Goal: Information Seeking & Learning: Check status

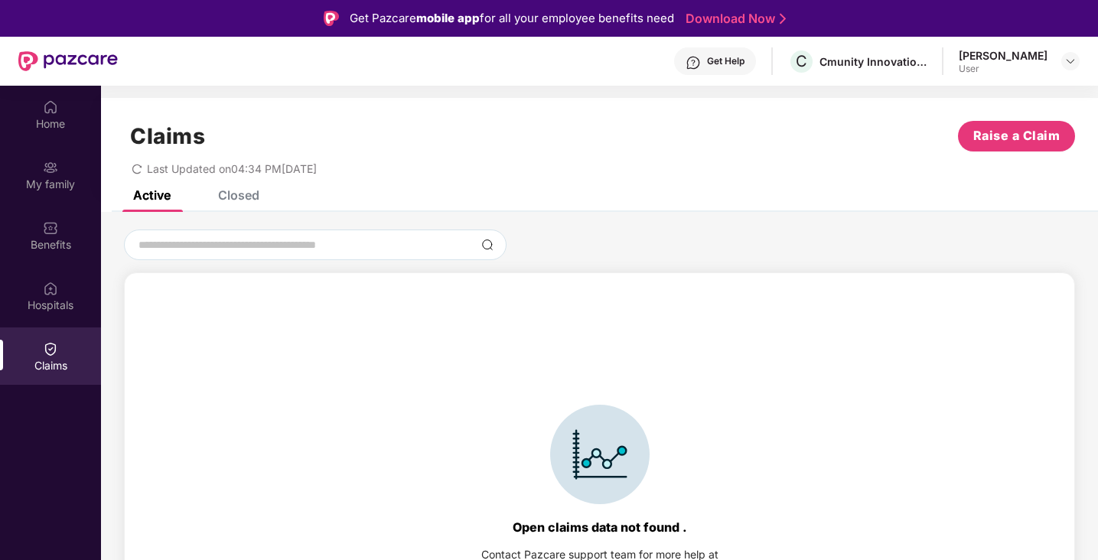
click at [245, 194] on div "Closed" at bounding box center [238, 194] width 41 height 15
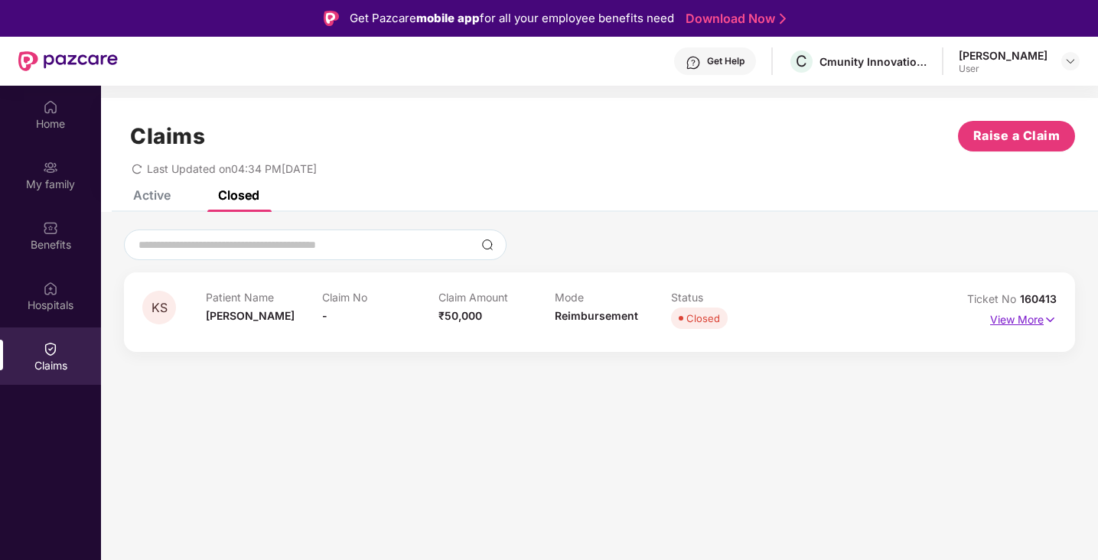
click at [1045, 320] on img at bounding box center [1049, 319] width 13 height 17
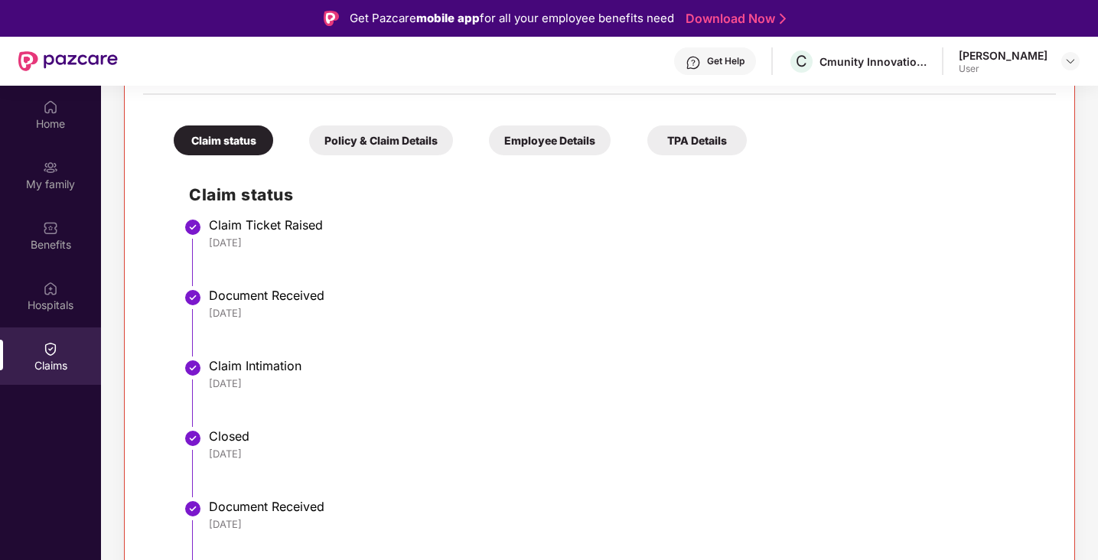
scroll to position [86, 0]
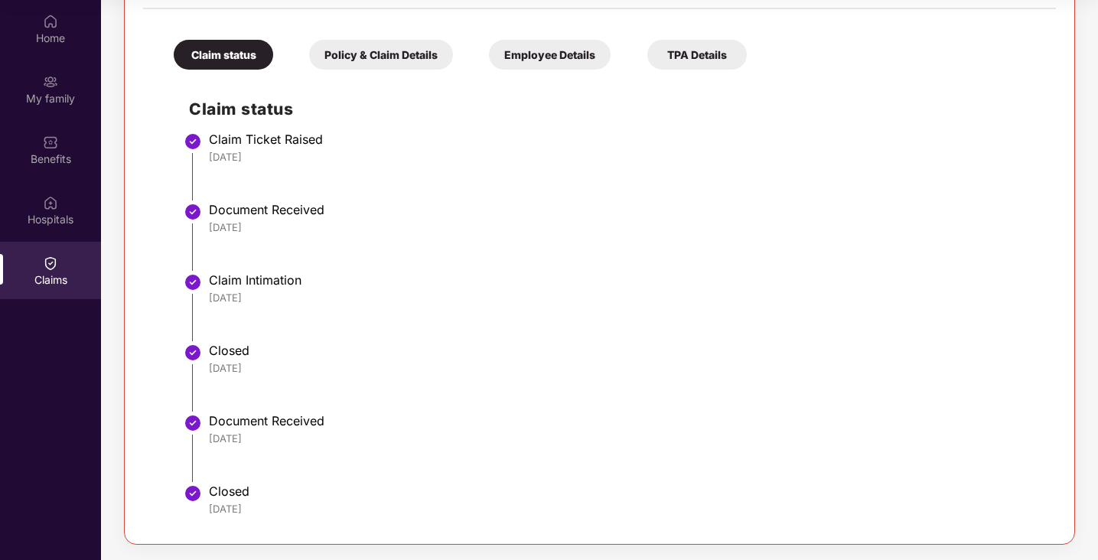
click at [388, 50] on div "Policy & Claim Details" at bounding box center [381, 55] width 144 height 30
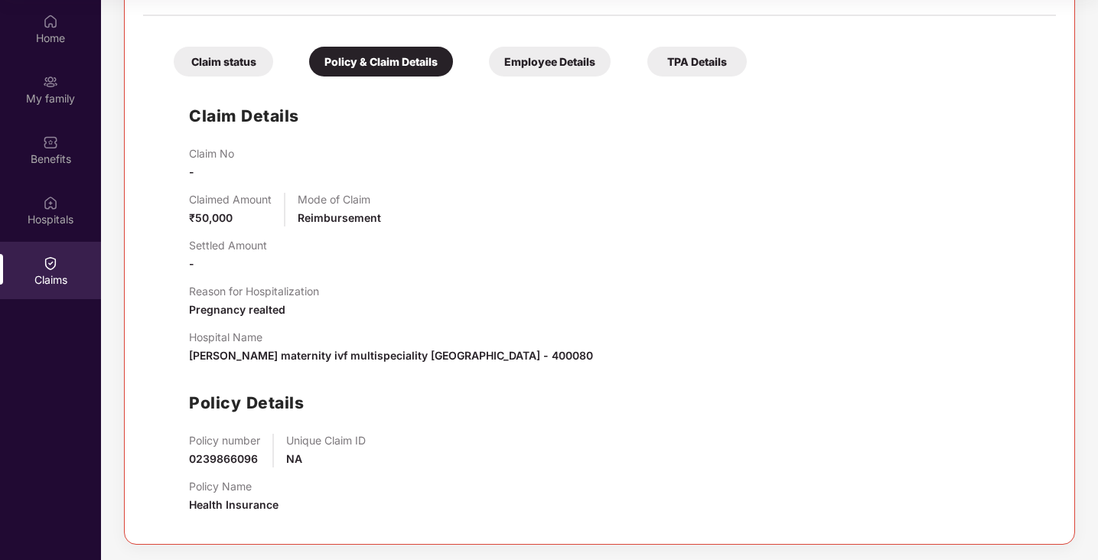
scroll to position [306, 0]
click at [565, 69] on div "Employee Details" at bounding box center [550, 62] width 122 height 30
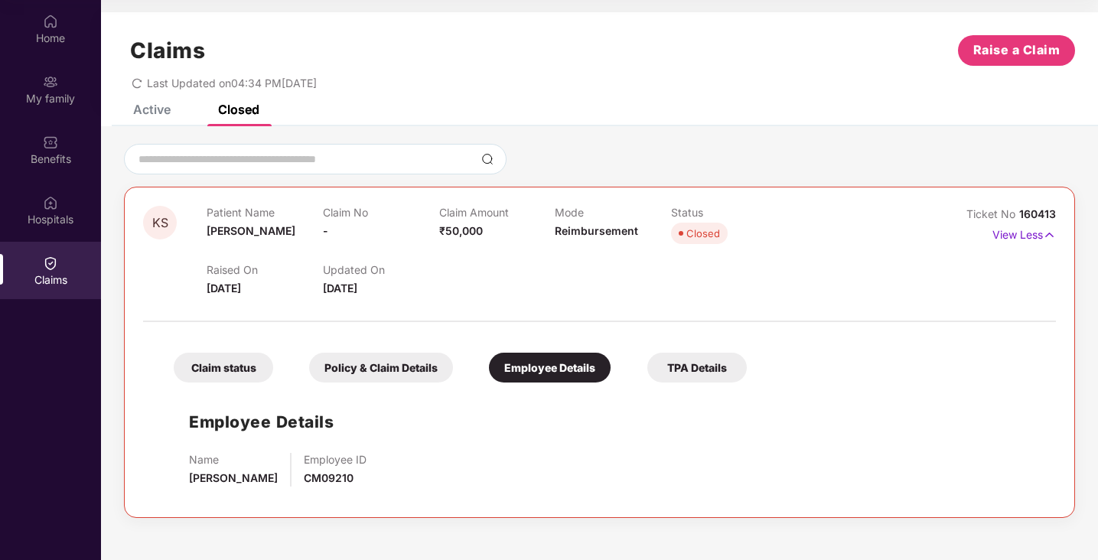
click at [246, 366] on div "Claim status" at bounding box center [223, 368] width 99 height 30
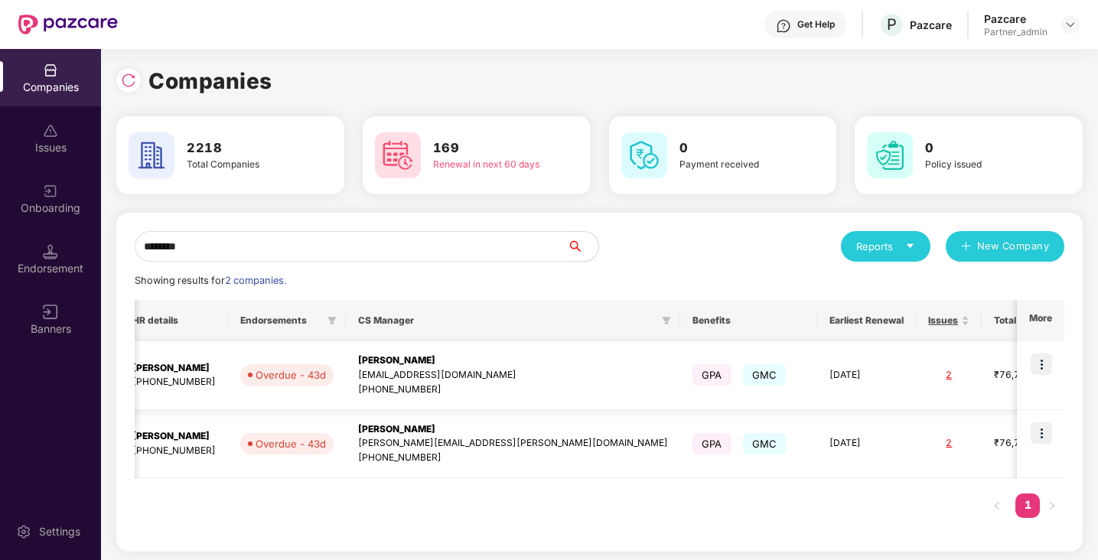
scroll to position [0, 439]
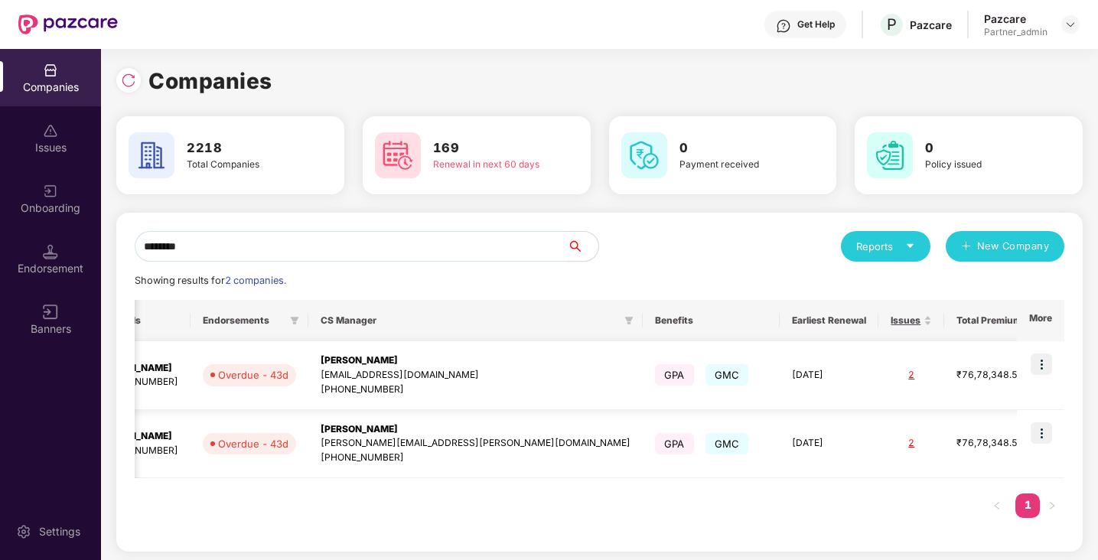
click at [1042, 362] on img at bounding box center [1040, 363] width 21 height 21
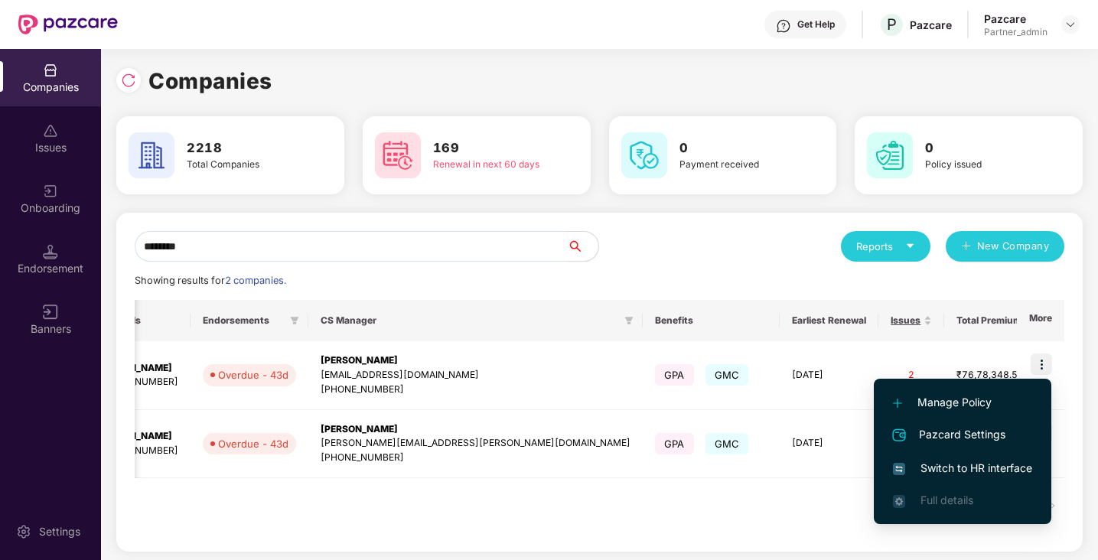
click at [959, 467] on span "Switch to HR interface" at bounding box center [962, 468] width 139 height 17
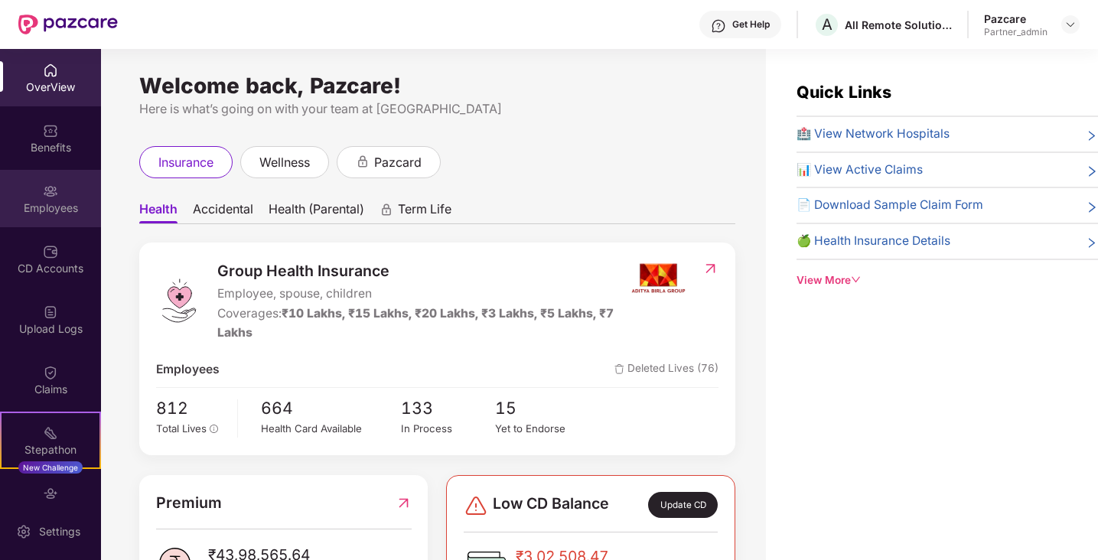
click at [51, 207] on div "Employees" at bounding box center [50, 207] width 101 height 15
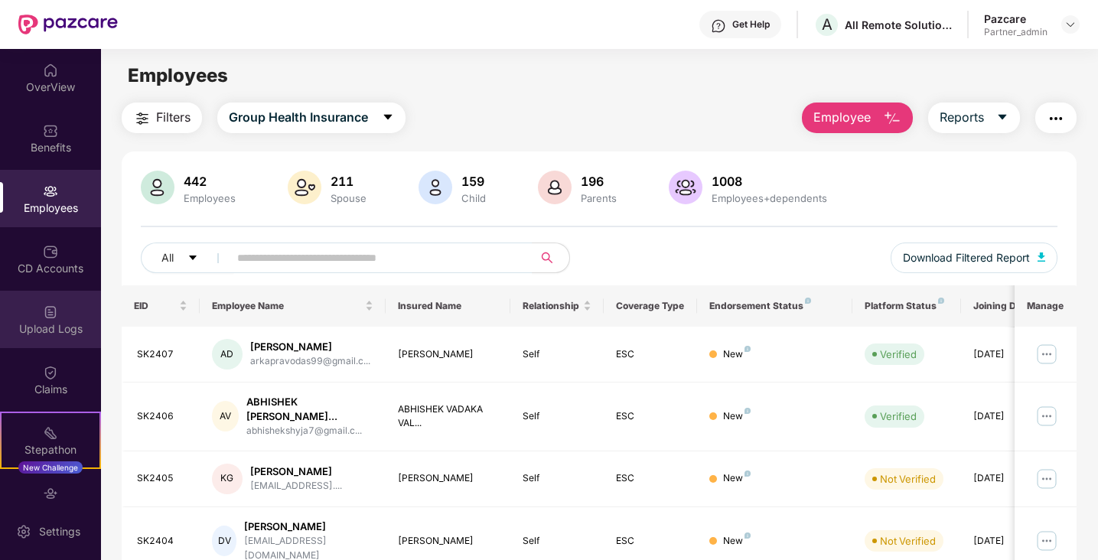
click at [63, 320] on div "Upload Logs" at bounding box center [50, 319] width 101 height 57
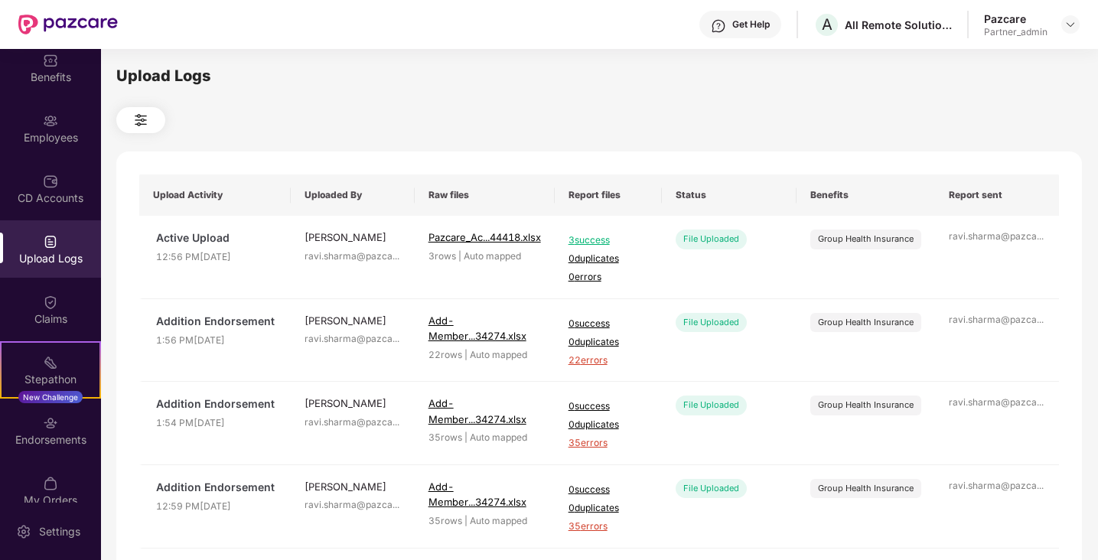
scroll to position [90, 0]
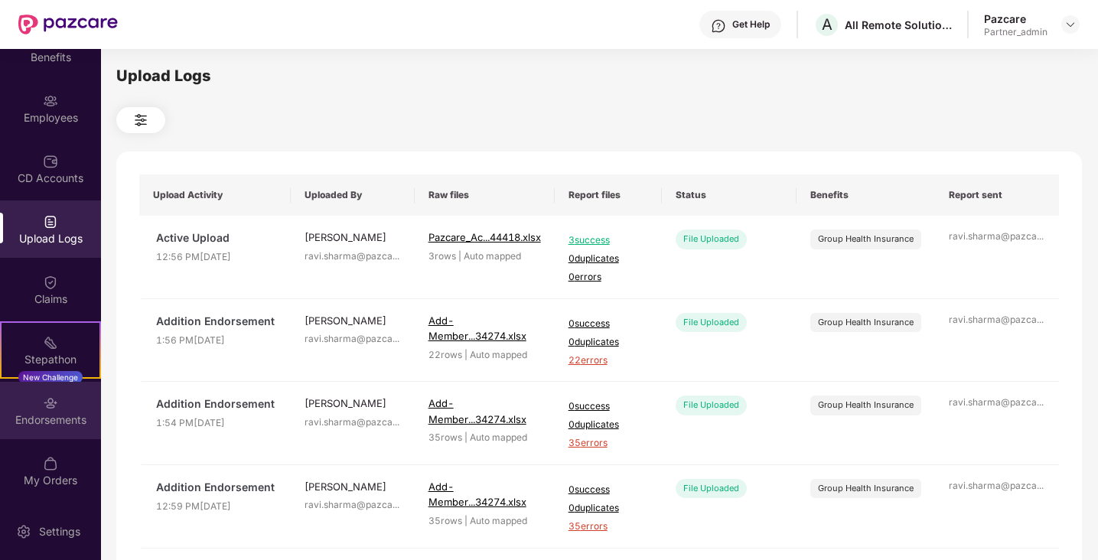
click at [60, 405] on div "Endorsements" at bounding box center [50, 410] width 101 height 57
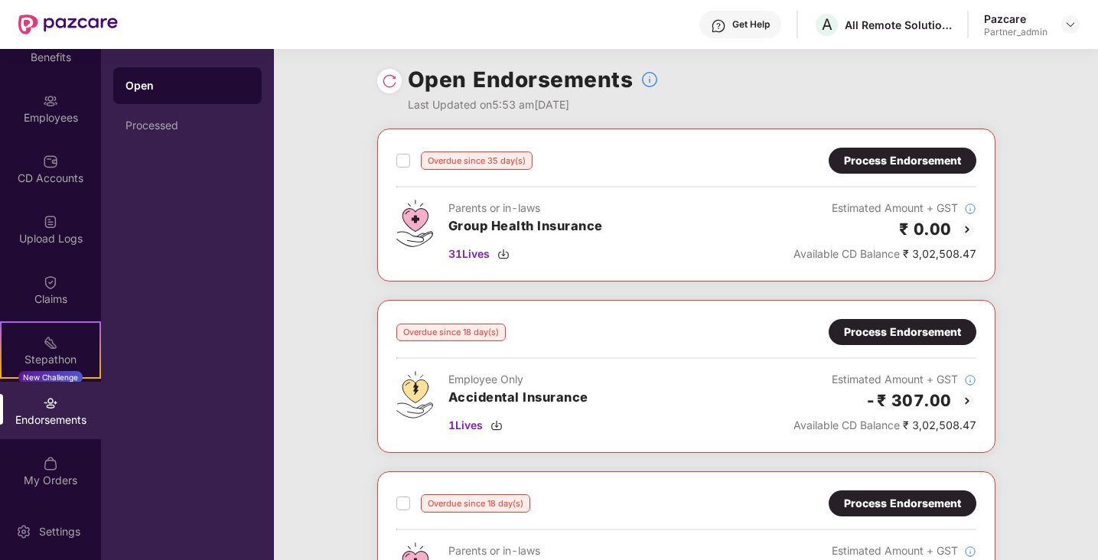
scroll to position [0, 0]
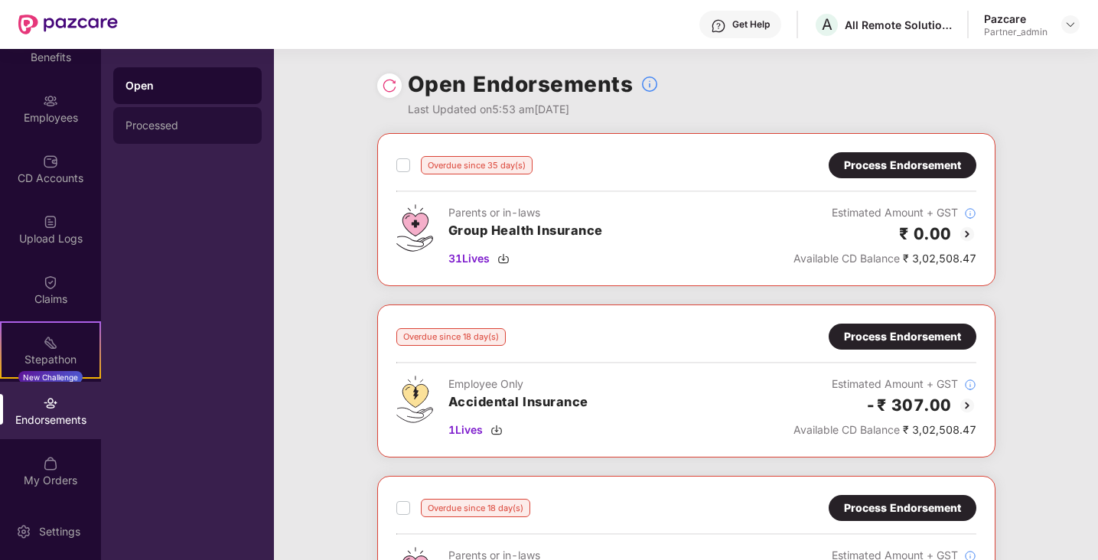
click at [228, 118] on div "Processed" at bounding box center [187, 125] width 148 height 37
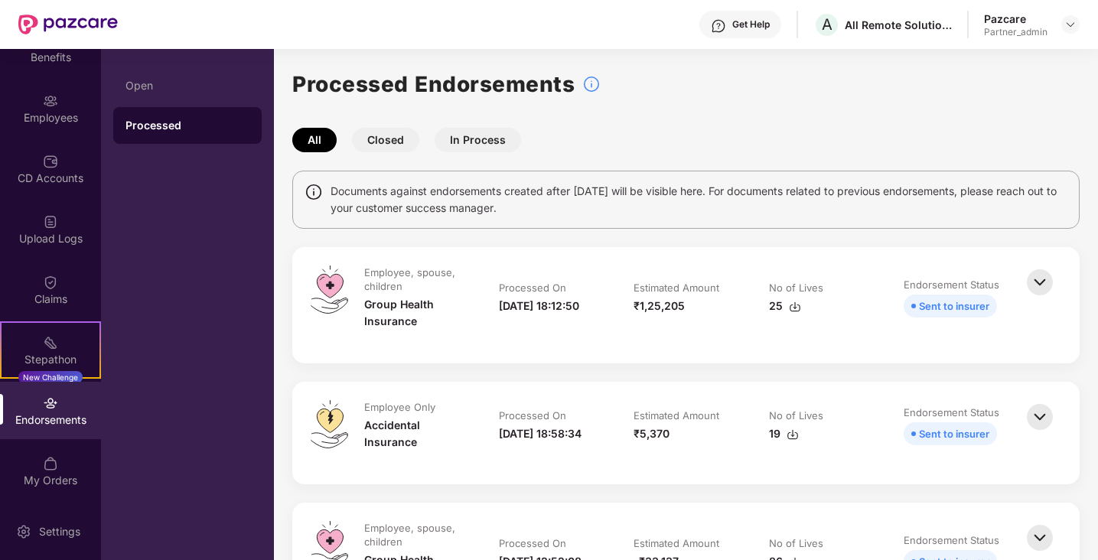
click at [383, 142] on button "Closed" at bounding box center [385, 140] width 67 height 24
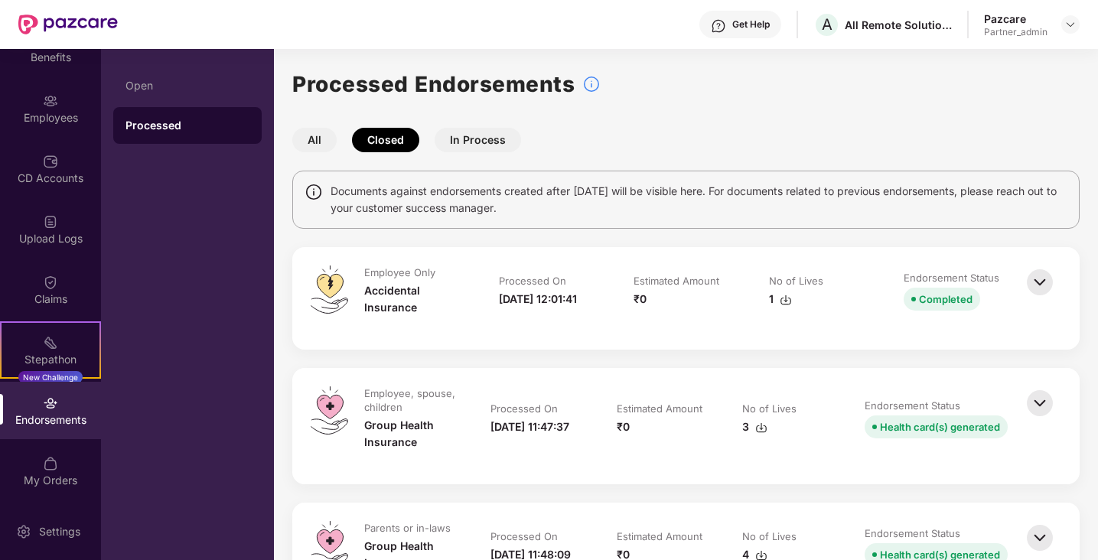
click at [478, 145] on button "In Process" at bounding box center [478, 140] width 86 height 24
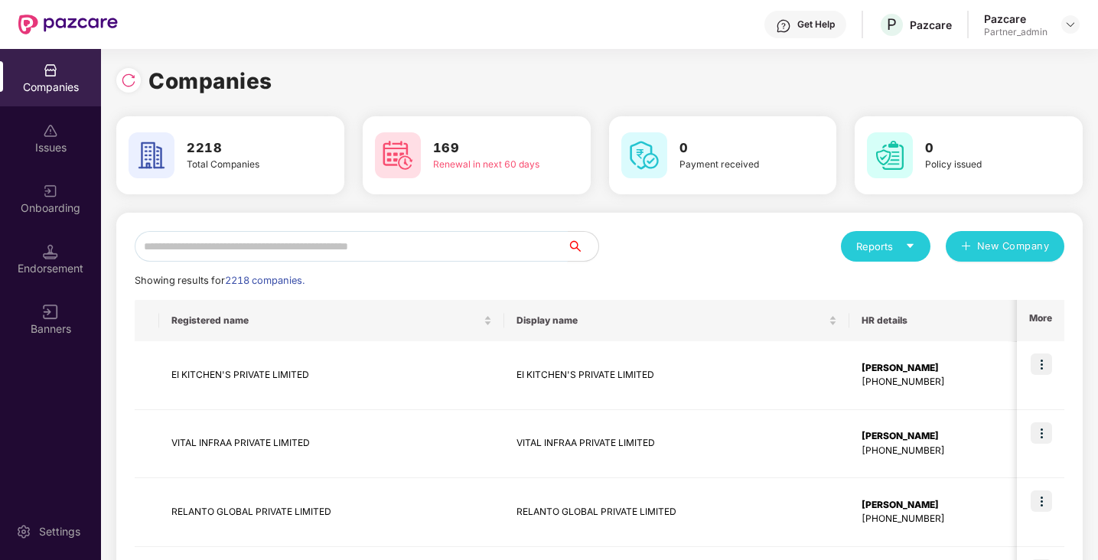
click at [203, 247] on input "text" at bounding box center [351, 246] width 433 height 31
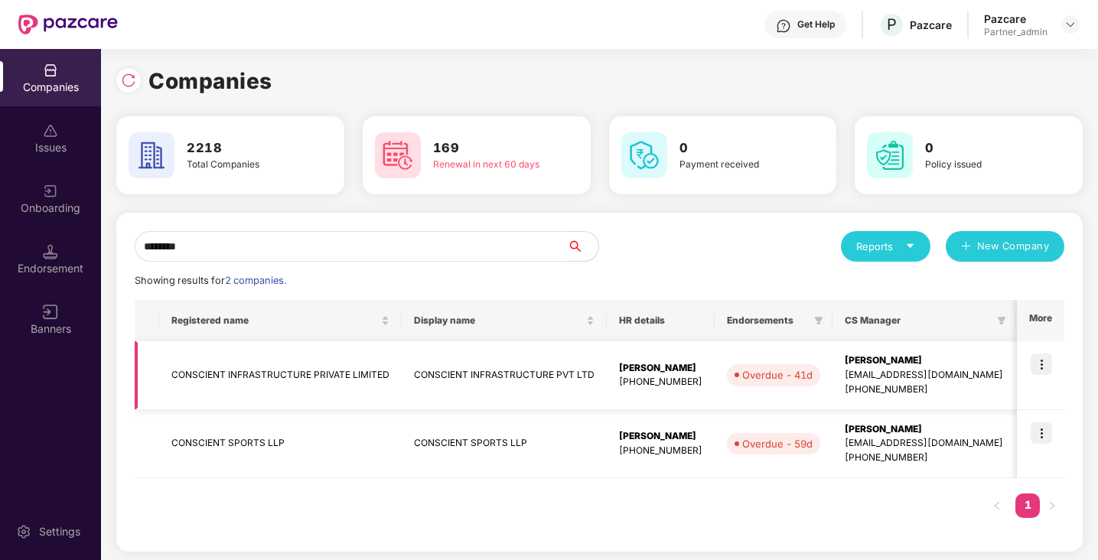
type input "********"
click at [1045, 368] on img at bounding box center [1040, 363] width 21 height 21
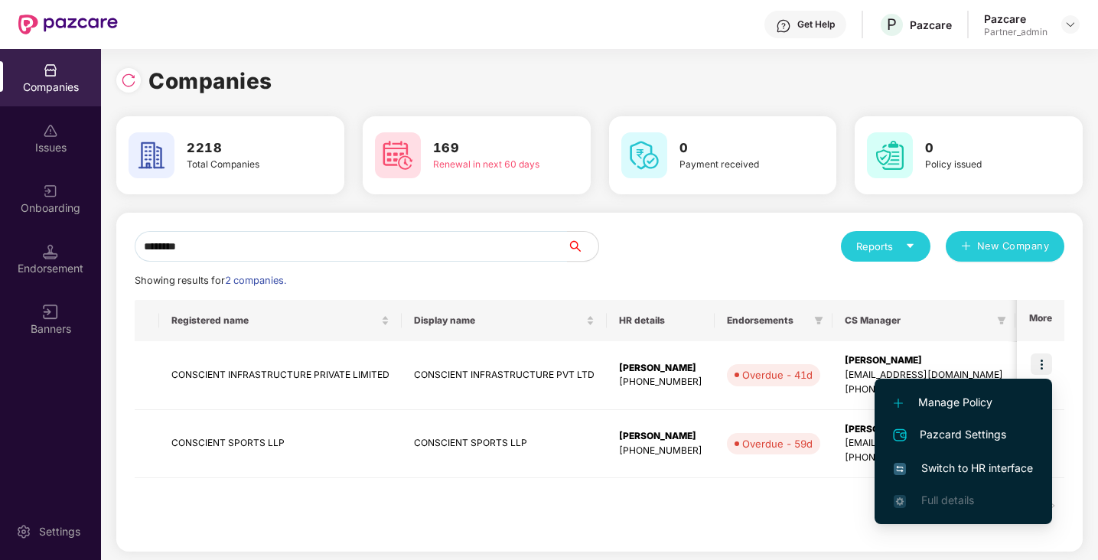
click at [975, 468] on span "Switch to HR interface" at bounding box center [963, 468] width 139 height 17
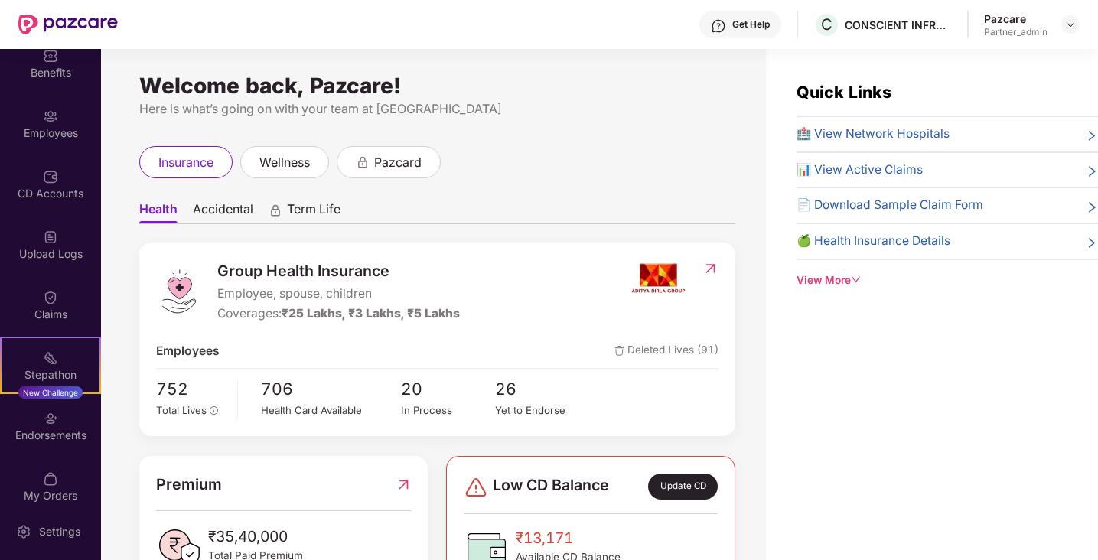
scroll to position [90, 0]
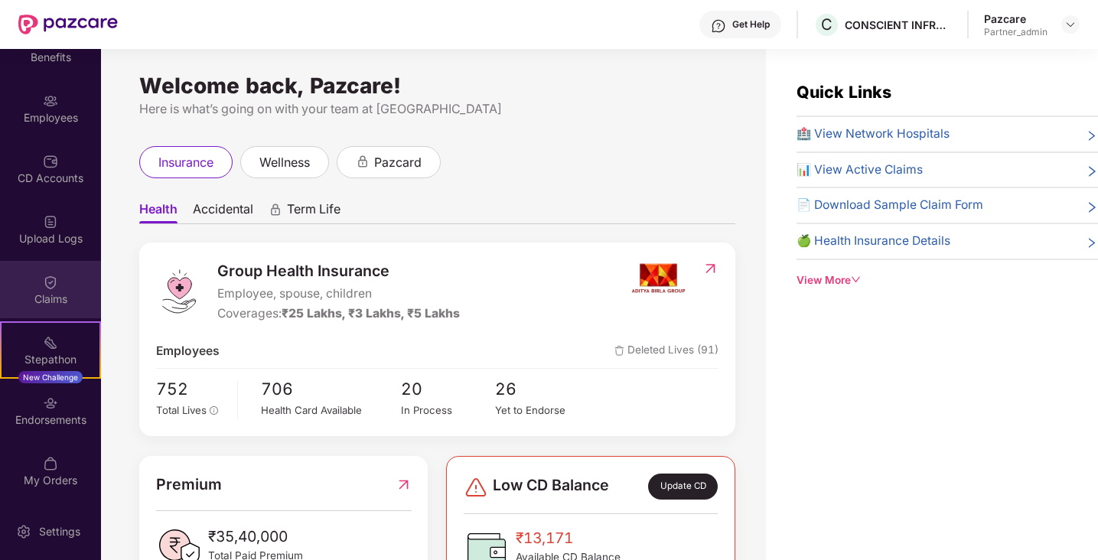
click at [63, 296] on div "Claims" at bounding box center [50, 298] width 101 height 15
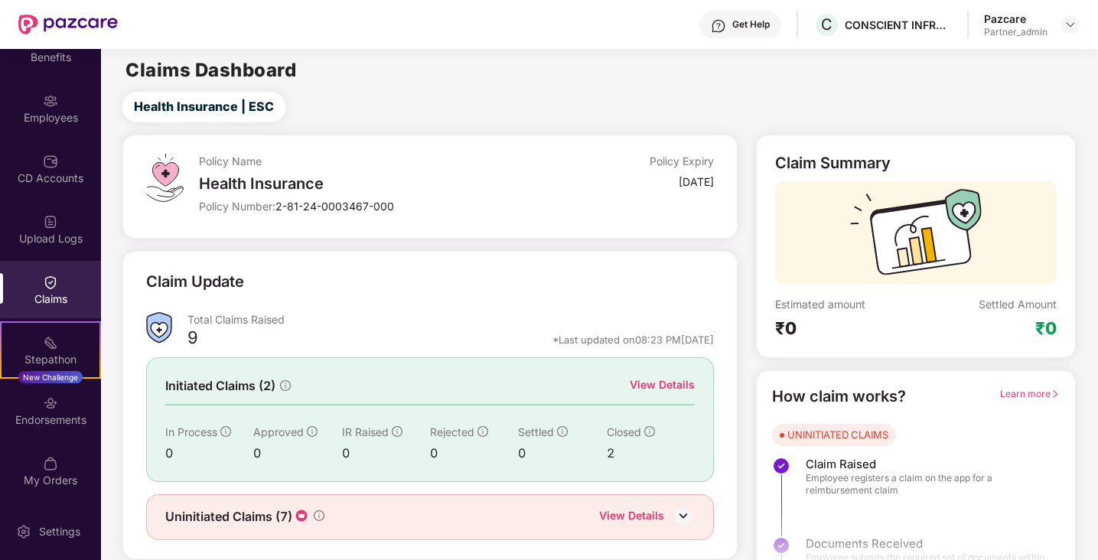
scroll to position [39, 0]
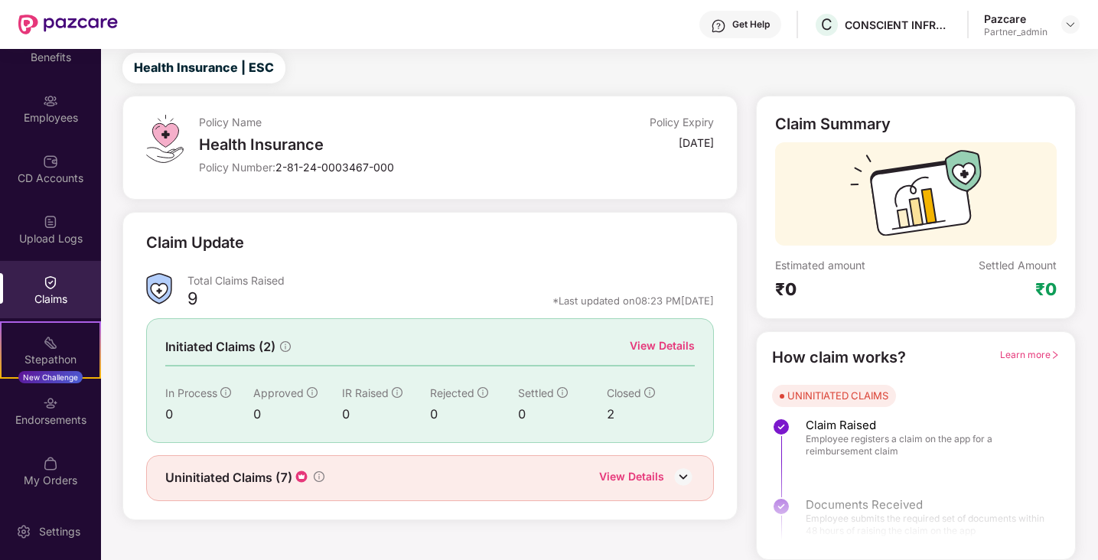
click at [676, 345] on div "View Details" at bounding box center [662, 345] width 65 height 17
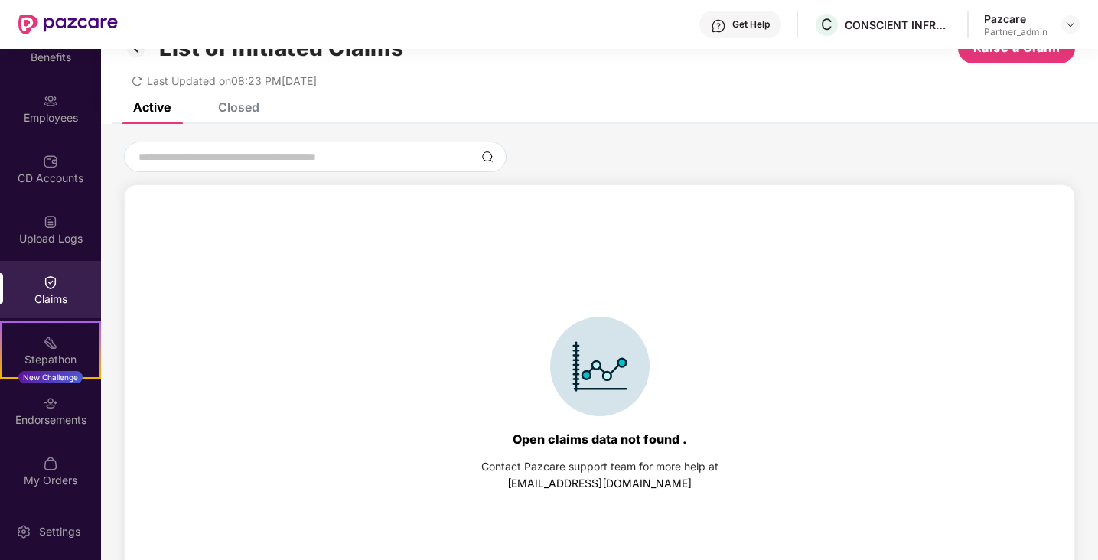
click at [248, 99] on div "List of Initiated Claims Raise a Claim Last Updated on 08:23 PM, 13 Jul 2025" at bounding box center [599, 56] width 997 height 93
click at [248, 104] on div "Closed" at bounding box center [238, 106] width 41 height 15
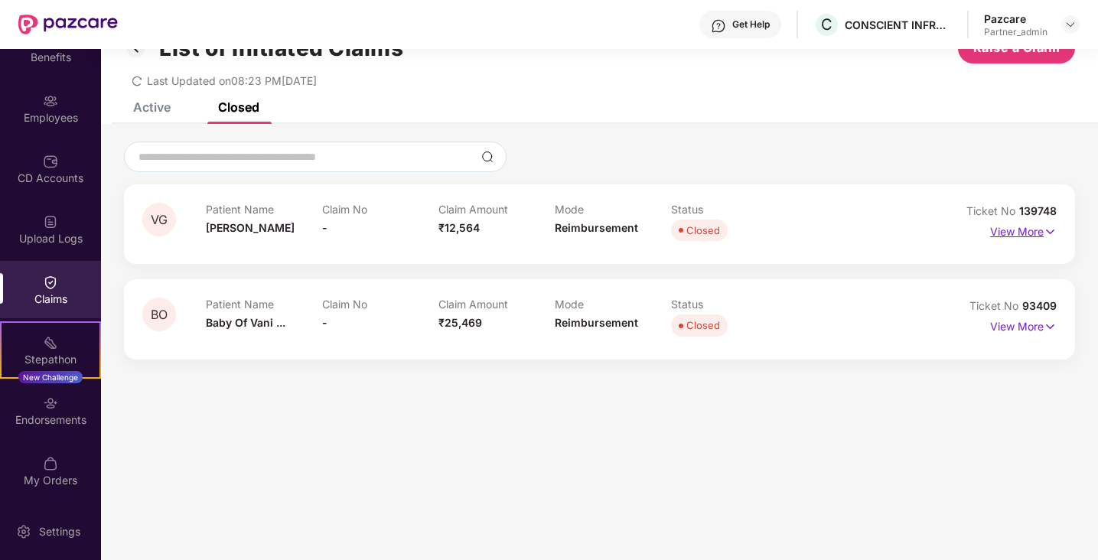
click at [1013, 234] on p "View More" at bounding box center [1023, 230] width 67 height 21
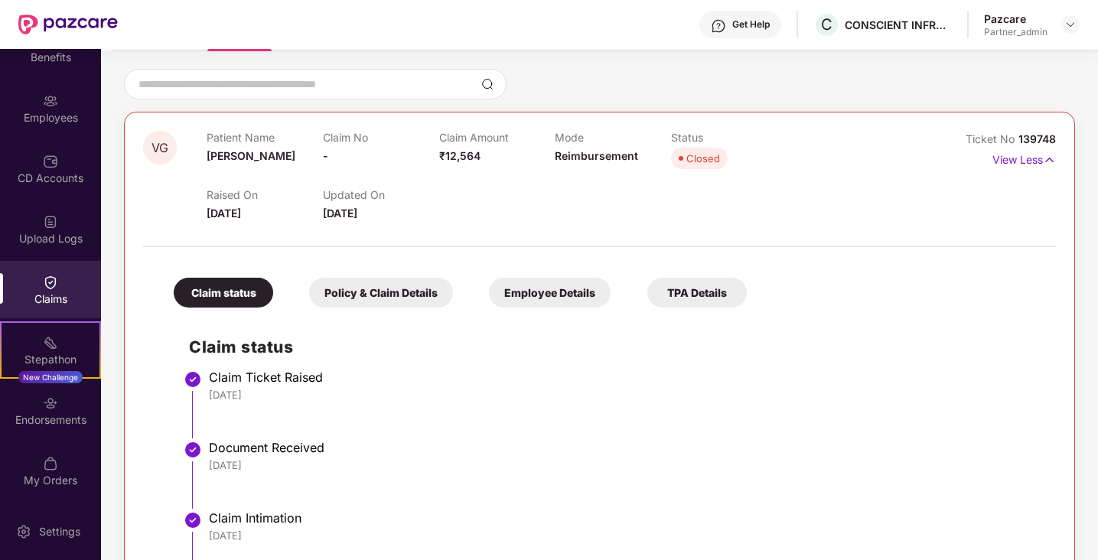
scroll to position [0, 0]
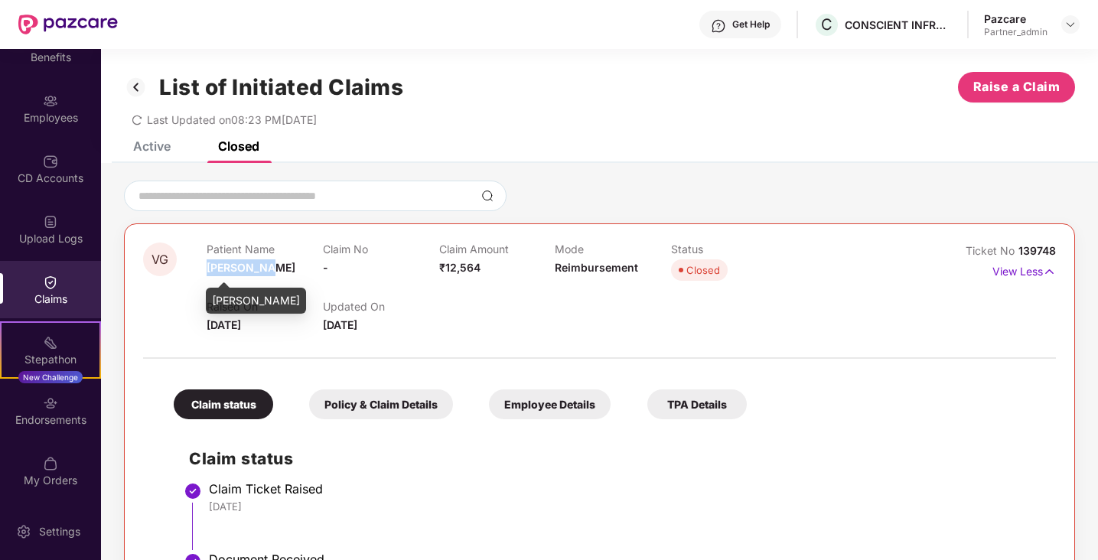
drag, startPoint x: 265, startPoint y: 268, endPoint x: 210, endPoint y: 266, distance: 55.1
click at [208, 267] on div "Patient Name Vani Gupta" at bounding box center [265, 264] width 116 height 42
copy span "Vani Gupta"
click at [138, 80] on img at bounding box center [136, 87] width 24 height 26
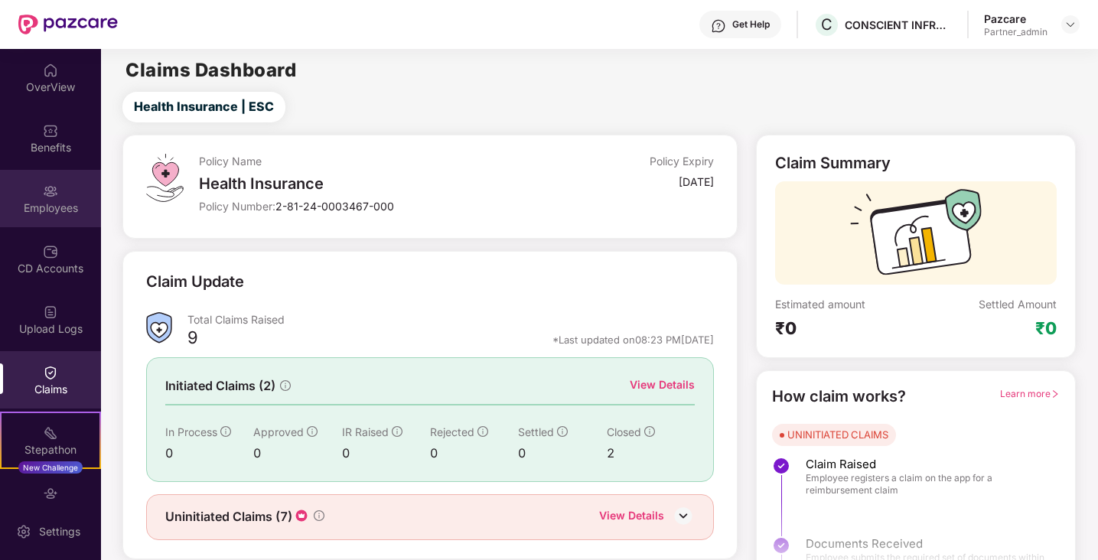
click at [60, 211] on div "Employees" at bounding box center [50, 207] width 101 height 15
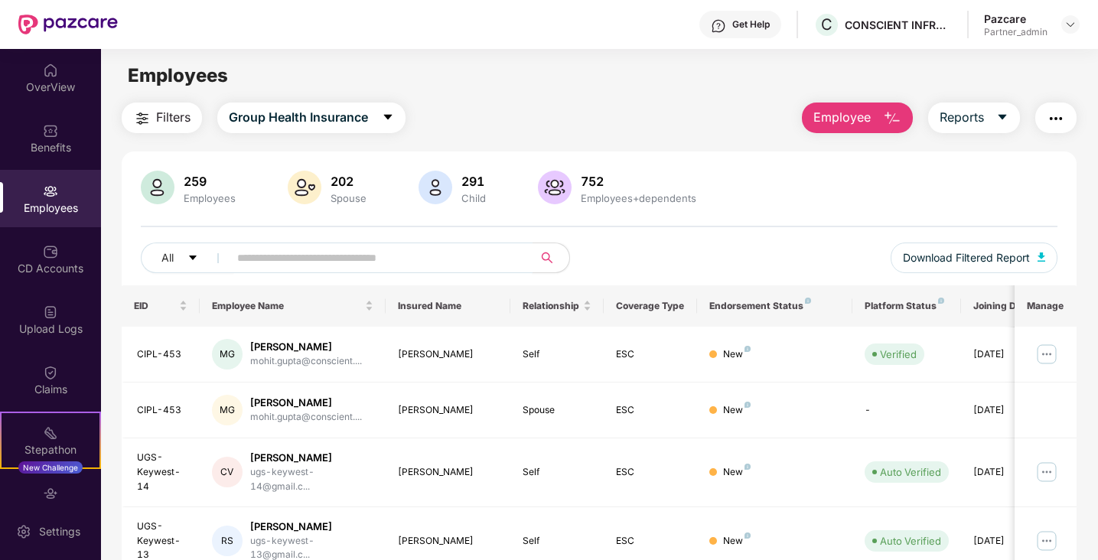
click at [291, 265] on input "text" at bounding box center [374, 257] width 275 height 23
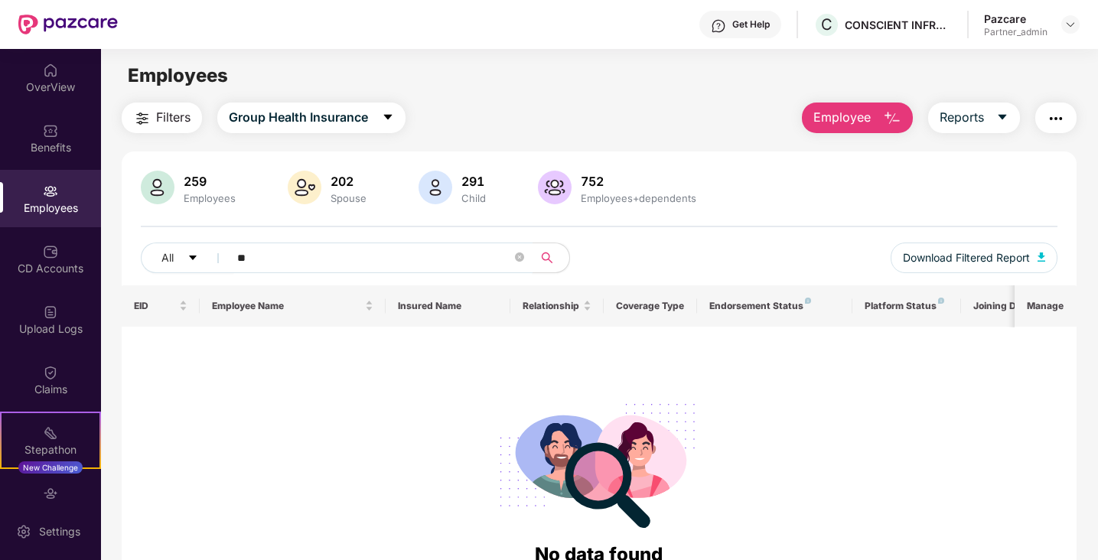
type input "*"
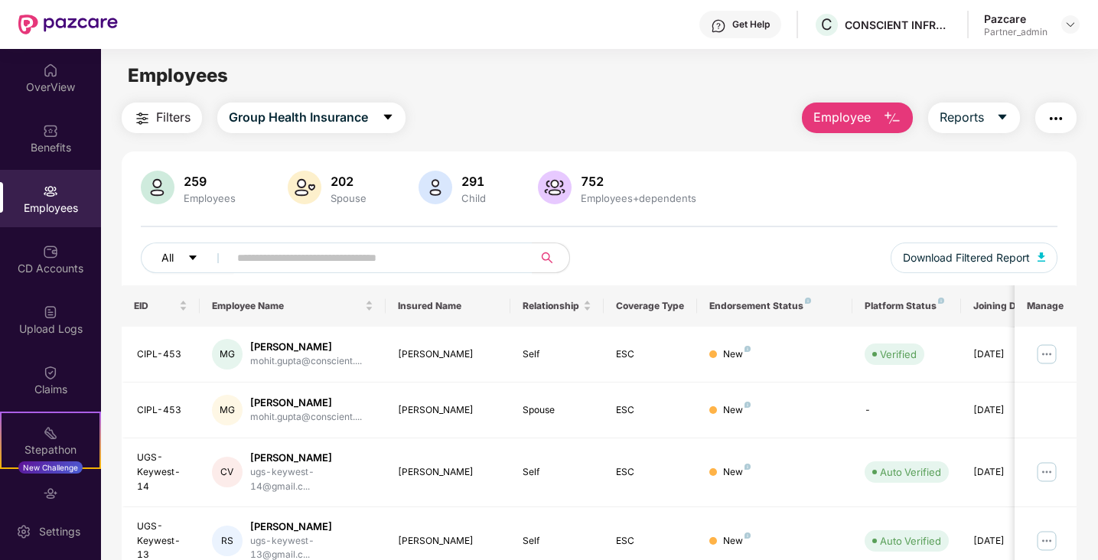
click at [194, 264] on span "caret-down" at bounding box center [192, 258] width 11 height 12
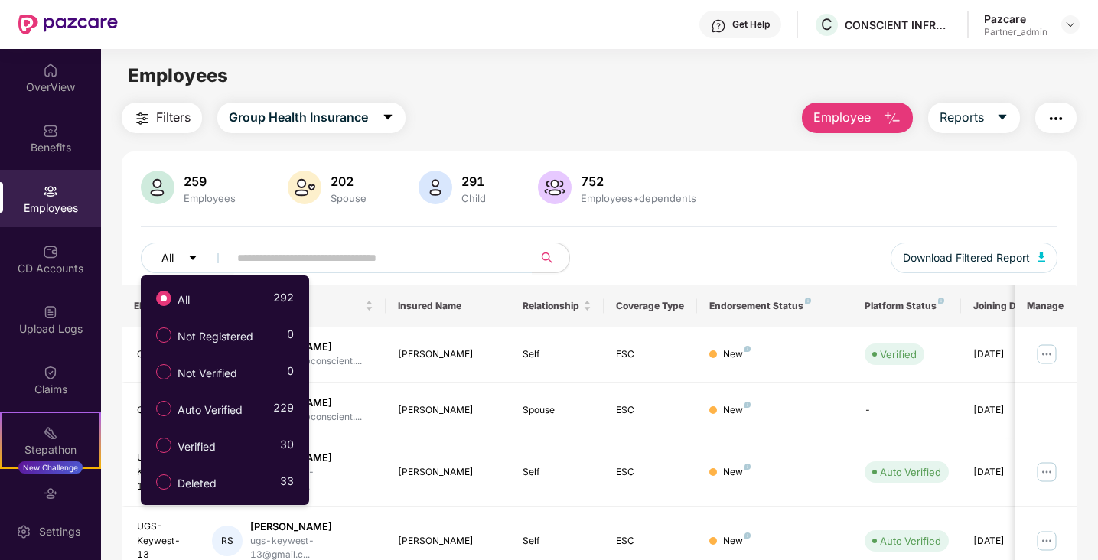
click at [194, 262] on icon "caret-down" at bounding box center [192, 257] width 11 height 11
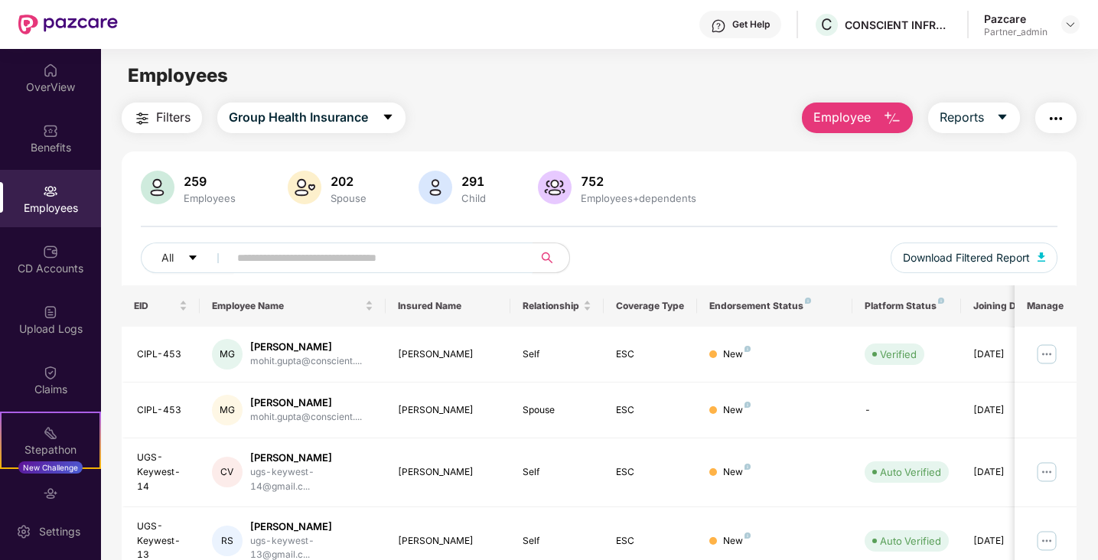
click at [252, 253] on input "text" at bounding box center [374, 257] width 275 height 23
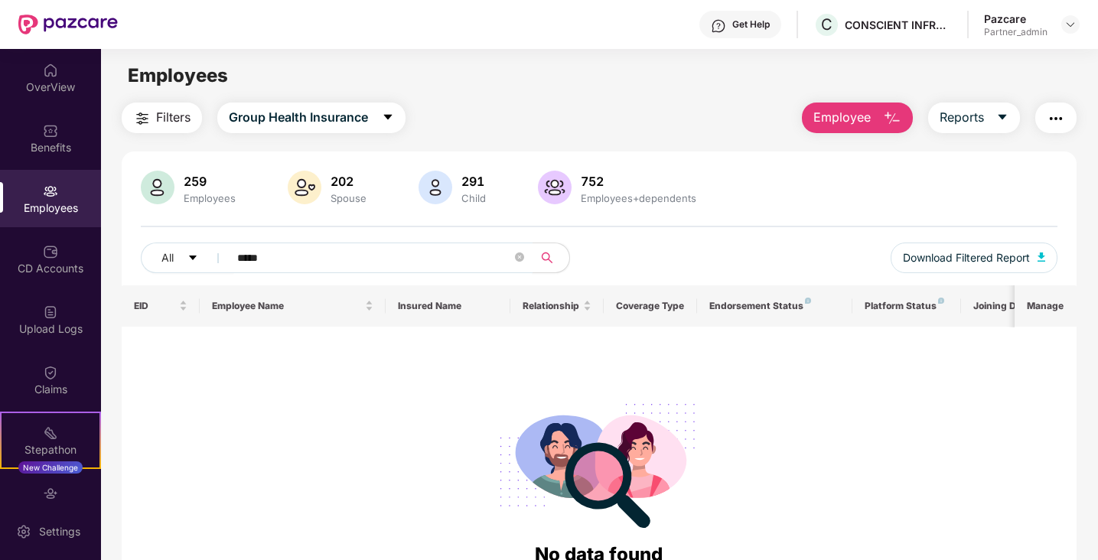
type input "*****"
drag, startPoint x: 284, startPoint y: 252, endPoint x: 226, endPoint y: 256, distance: 57.5
click at [227, 256] on span "*****" at bounding box center [376, 258] width 314 height 31
type input "*"
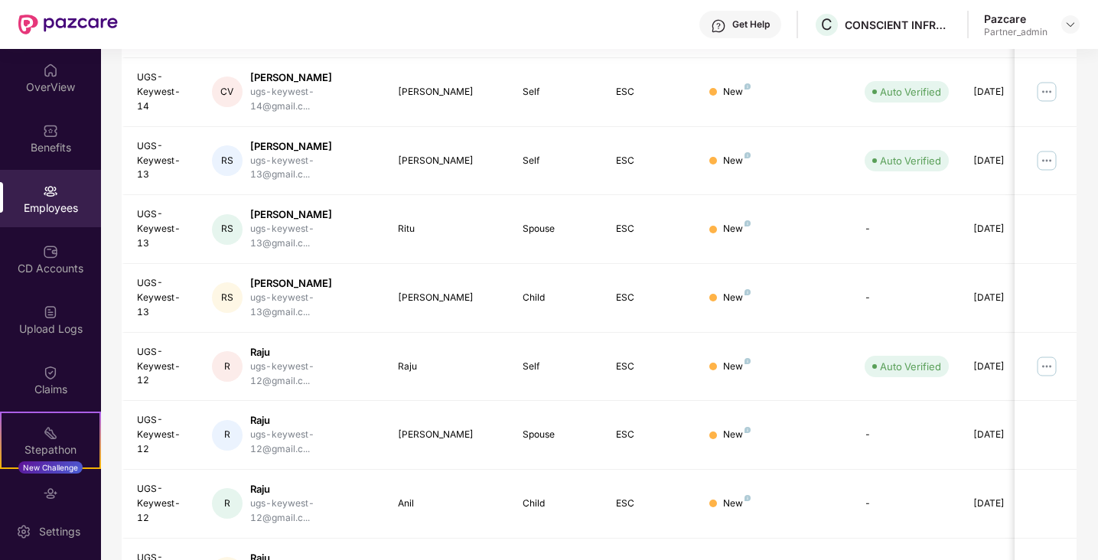
scroll to position [384, 0]
